Goal: Book appointment/travel/reservation

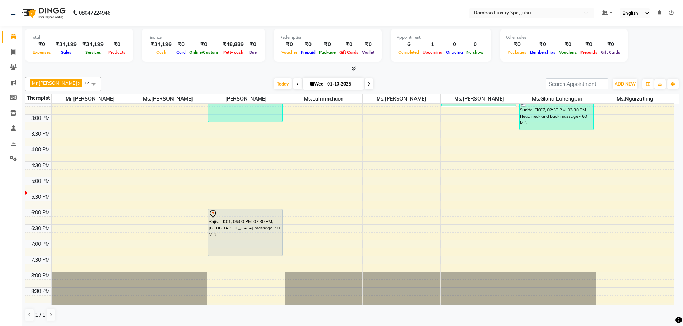
scroll to position [179, 0]
click at [99, 82] on span at bounding box center [93, 84] width 14 height 14
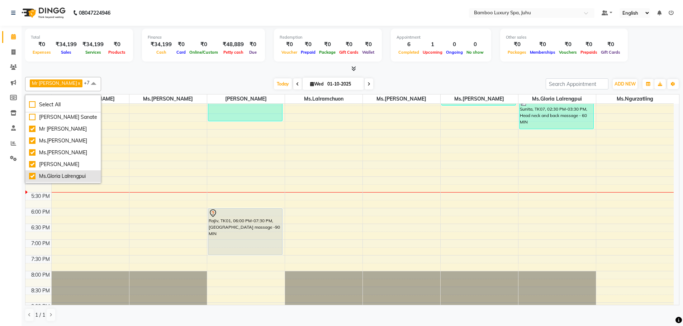
scroll to position [0, 0]
click at [139, 82] on div "[DATE] [DATE]" at bounding box center [323, 84] width 437 height 11
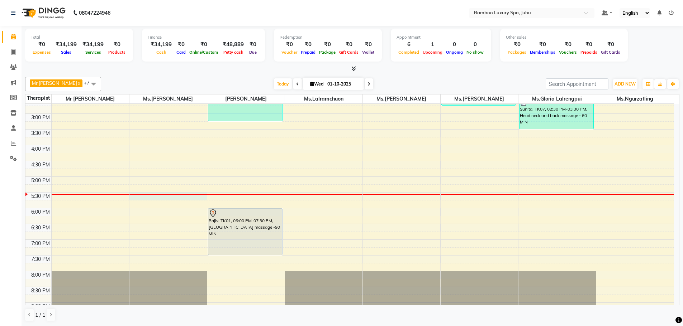
click at [157, 199] on div "9:00 AM 9:30 AM 10:00 AM 10:30 AM 11:00 AM 11:30 AM 12:00 PM 12:30 PM 1:00 PM 1…" at bounding box center [349, 145] width 648 height 441
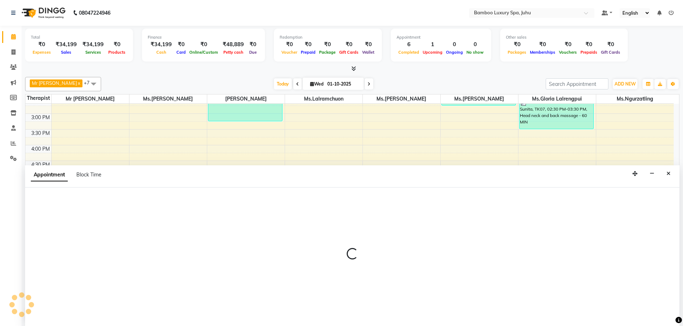
scroll to position [0, 0]
select select "75913"
select select "1050"
select select "tentative"
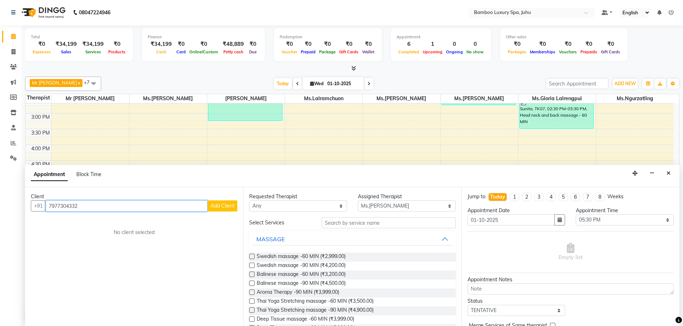
type input "7977304332"
click at [216, 209] on span "Add Client" at bounding box center [222, 206] width 24 height 6
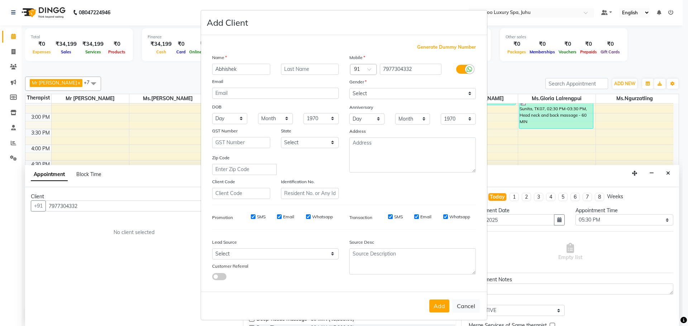
type input "Abhishek"
click at [402, 90] on select "Select [DEMOGRAPHIC_DATA] [DEMOGRAPHIC_DATA] Other Prefer Not To Say" at bounding box center [412, 93] width 126 height 11
select select "[DEMOGRAPHIC_DATA]"
click at [349, 88] on select "Select [DEMOGRAPHIC_DATA] [DEMOGRAPHIC_DATA] Other Prefer Not To Say" at bounding box center [412, 93] width 126 height 11
click at [415, 216] on input "Email" at bounding box center [416, 217] width 5 height 5
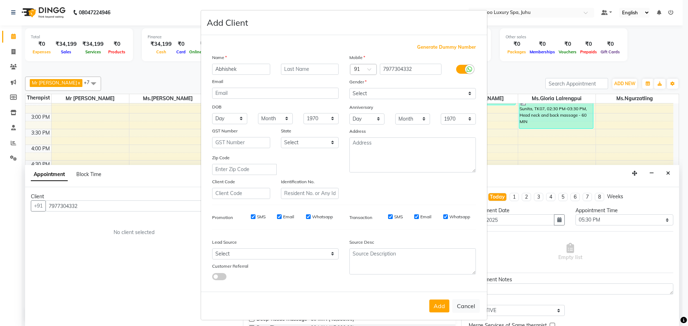
checkbox input "false"
click at [443, 216] on input "Whatsapp" at bounding box center [445, 217] width 5 height 5
checkbox input "false"
click at [278, 218] on input "Email" at bounding box center [279, 217] width 5 height 5
checkbox input "false"
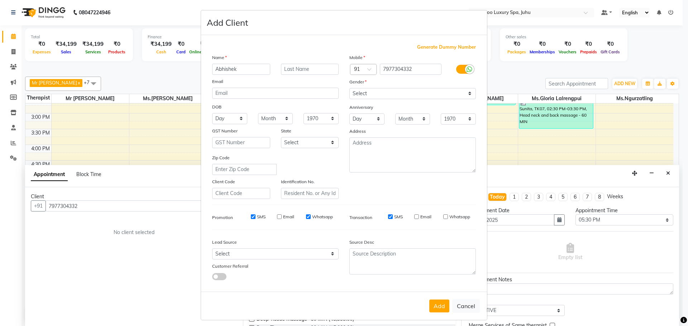
click at [252, 217] on input "SMS" at bounding box center [253, 217] width 5 height 5
checkbox input "false"
click at [437, 309] on button "Add" at bounding box center [439, 306] width 20 height 13
type input "79******32"
select select
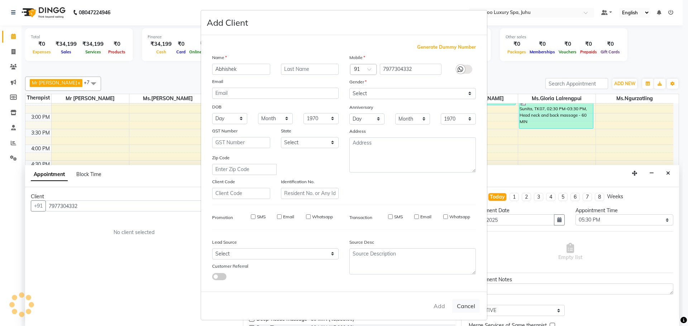
select select
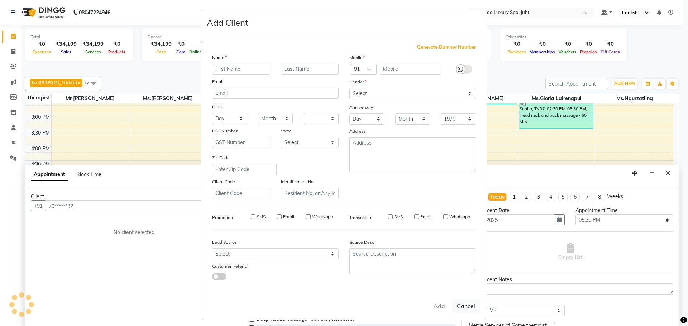
select select
checkbox input "false"
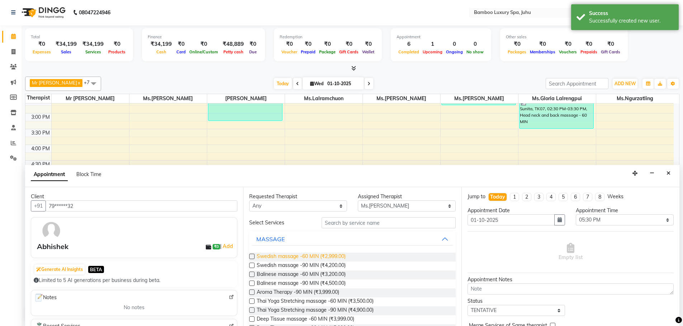
click at [263, 258] on span "Swedish massage -60 MIN (₹2,999.00)" at bounding box center [301, 257] width 89 height 9
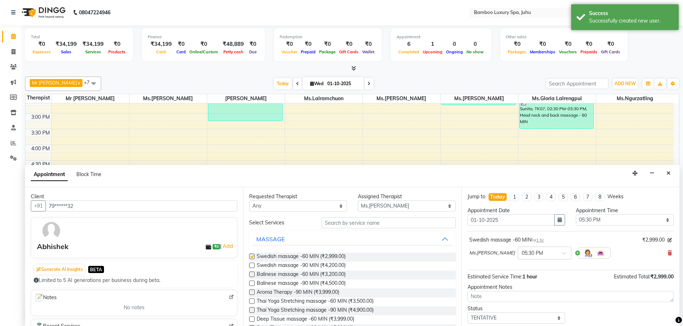
checkbox input "false"
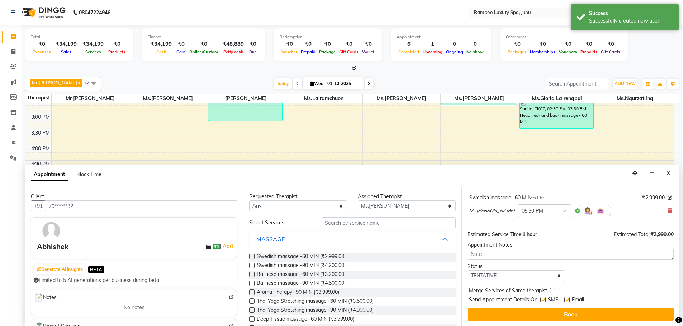
scroll to position [43, 0]
click at [566, 299] on label at bounding box center [566, 299] width 5 height 5
click at [566, 299] on input "checkbox" at bounding box center [566, 300] width 5 height 5
checkbox input "false"
click at [543, 299] on label at bounding box center [542, 299] width 5 height 5
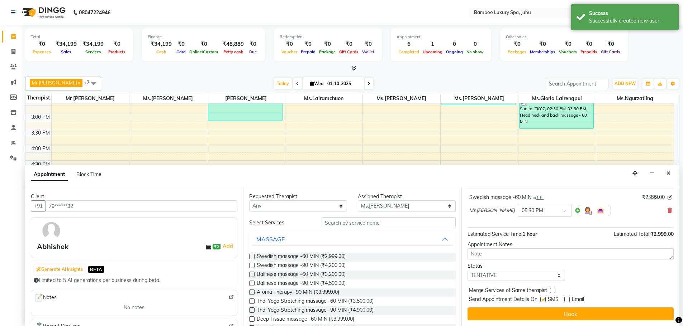
click at [543, 299] on input "checkbox" at bounding box center [542, 300] width 5 height 5
checkbox input "false"
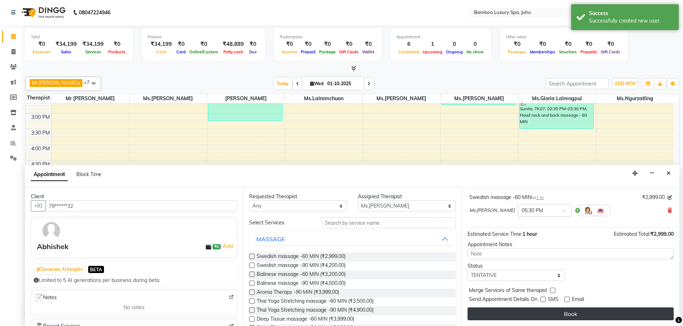
click at [554, 314] on button "Book" at bounding box center [570, 314] width 206 height 13
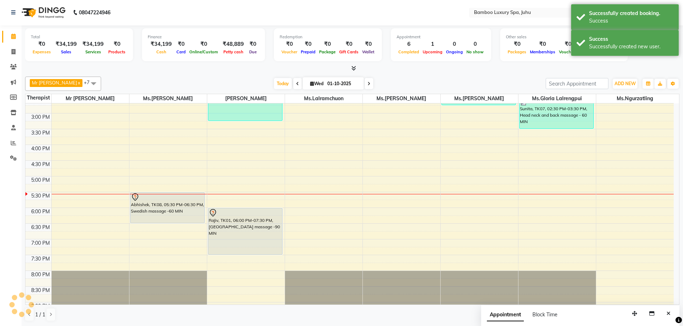
scroll to position [0, 0]
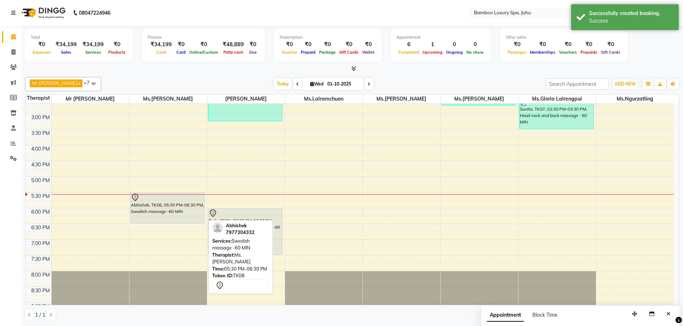
click at [175, 206] on div "Abhishek, TK08, 05:30 PM-06:30 PM, Swedish massage -60 MIN" at bounding box center [167, 208] width 74 height 30
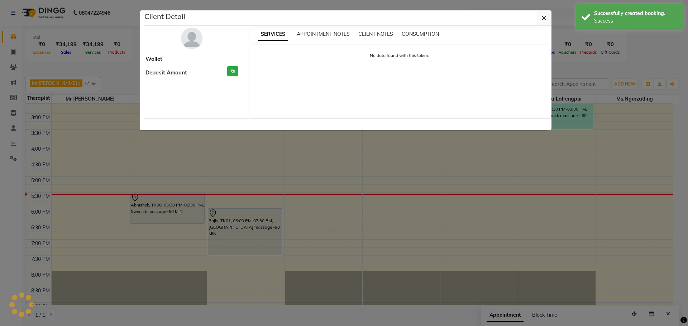
select select "7"
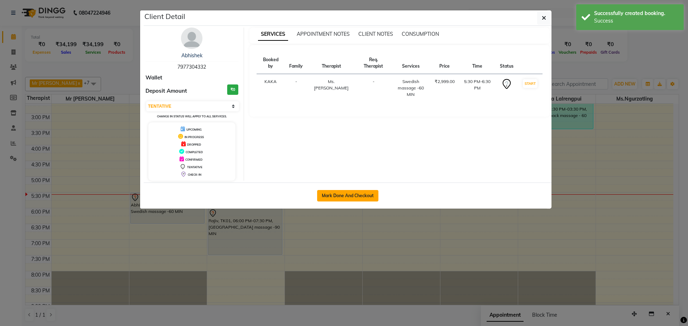
click at [354, 199] on button "Mark Done And Checkout" at bounding box center [347, 195] width 61 height 11
select select "service"
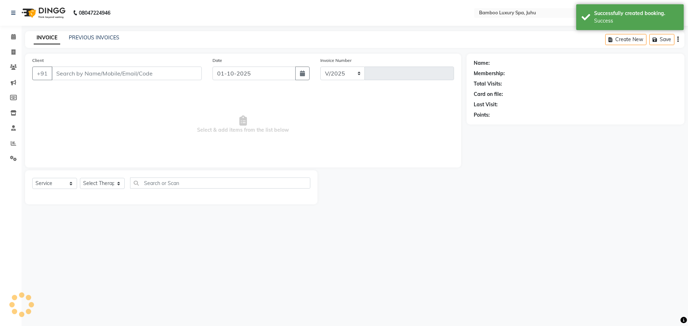
select select "8043"
type input "0793"
type input "79******32"
select select "75913"
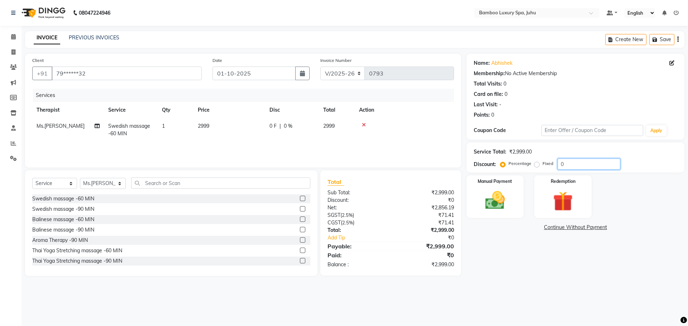
drag, startPoint x: 564, startPoint y: 162, endPoint x: 541, endPoint y: 169, distance: 23.9
click at [541, 169] on div "Percentage Fixed 0" at bounding box center [561, 164] width 119 height 11
type input "15"
click at [506, 203] on img at bounding box center [494, 201] width 33 height 24
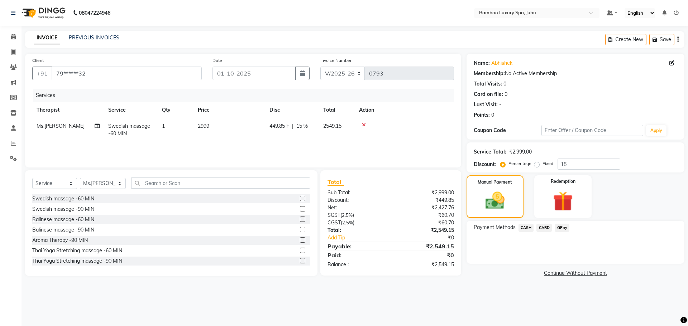
click at [545, 227] on span "CARD" at bounding box center [543, 228] width 15 height 8
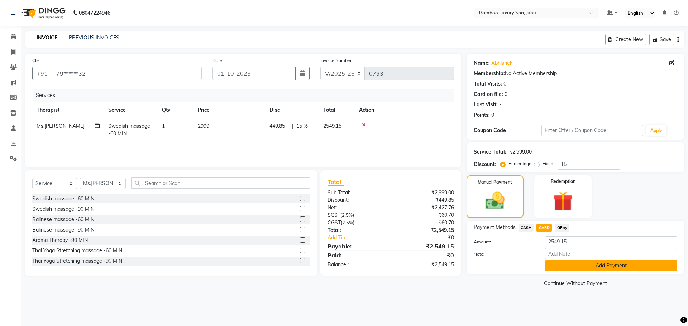
click at [565, 267] on button "Add Payment" at bounding box center [611, 266] width 132 height 11
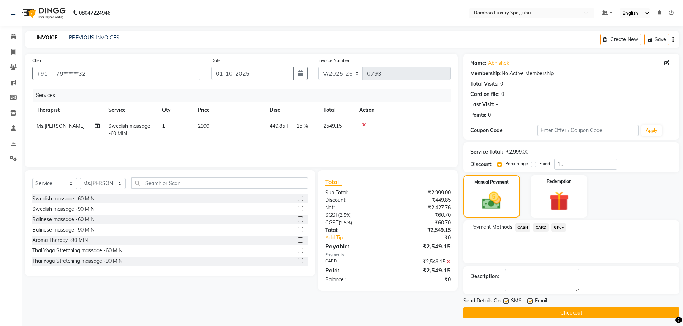
drag, startPoint x: 528, startPoint y: 301, endPoint x: 529, endPoint y: 305, distance: 4.2
click at [527, 302] on label at bounding box center [529, 301] width 5 height 5
click at [527, 302] on input "checkbox" at bounding box center [529, 302] width 5 height 5
checkbox input "false"
click at [530, 311] on button "Checkout" at bounding box center [571, 313] width 216 height 11
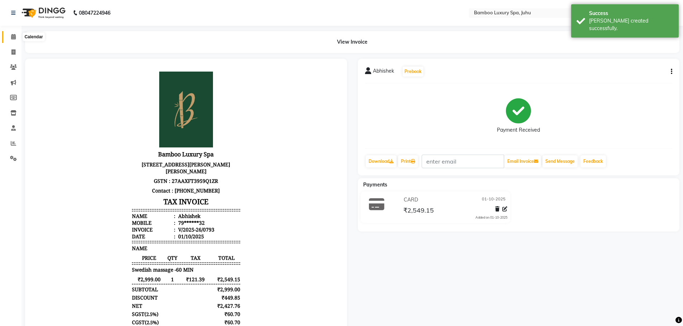
click at [10, 38] on span at bounding box center [13, 37] width 13 height 8
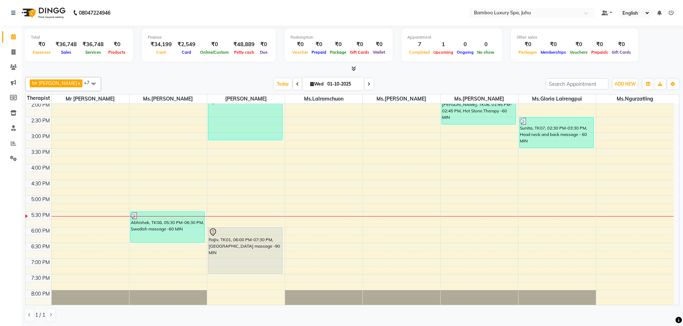
scroll to position [179, 0]
